Goal: Transaction & Acquisition: Purchase product/service

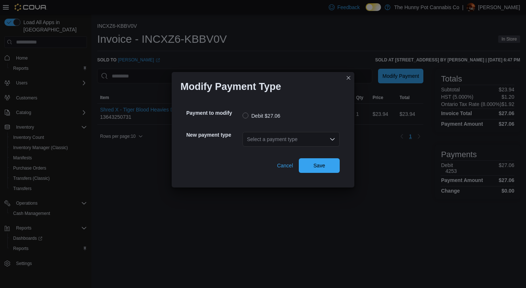
click at [307, 135] on div "Select a payment type" at bounding box center [290, 139] width 97 height 15
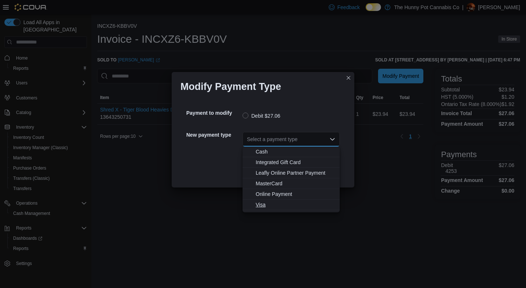
click at [264, 207] on span "Visa" at bounding box center [296, 204] width 80 height 7
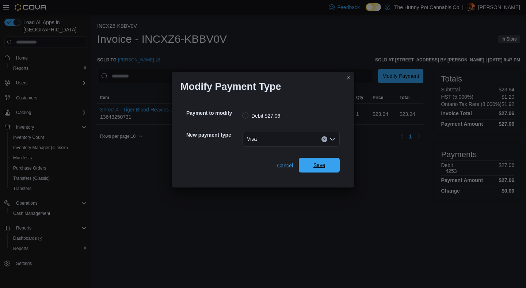
click at [323, 168] on span "Save" at bounding box center [319, 164] width 12 height 7
